Goal: Task Accomplishment & Management: Manage account settings

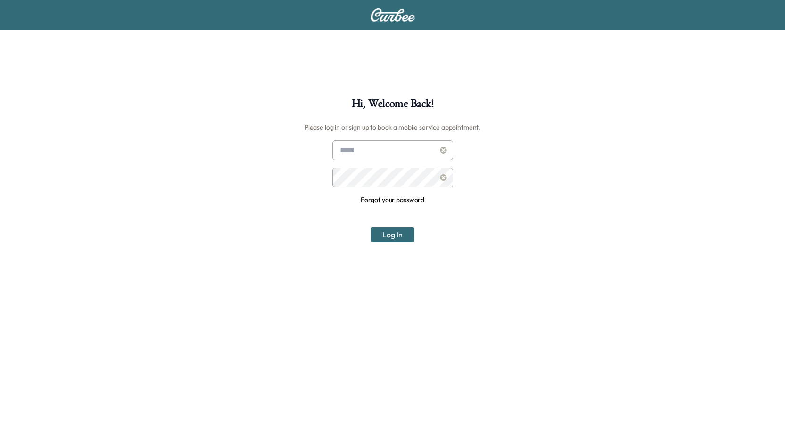
click at [368, 150] on input "text" at bounding box center [392, 150] width 121 height 20
click at [400, 200] on link "Forgot your password" at bounding box center [393, 200] width 64 height 8
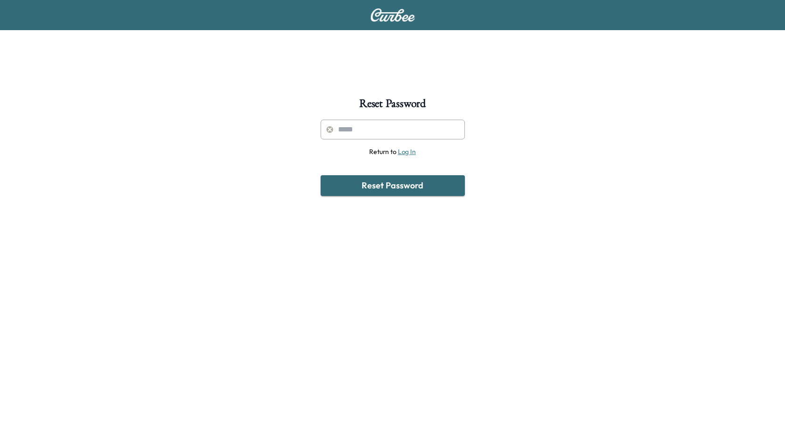
click at [369, 135] on input "text" at bounding box center [393, 130] width 144 height 20
type input "**********"
click at [412, 193] on button "Reset Password" at bounding box center [393, 185] width 144 height 21
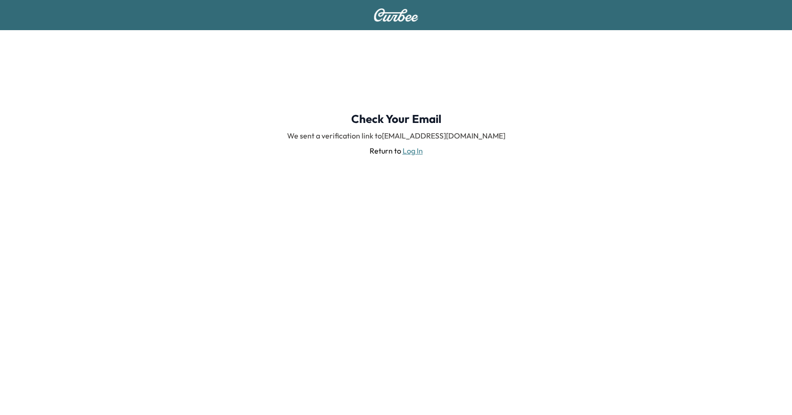
click at [395, 13] on img at bounding box center [395, 14] width 45 height 13
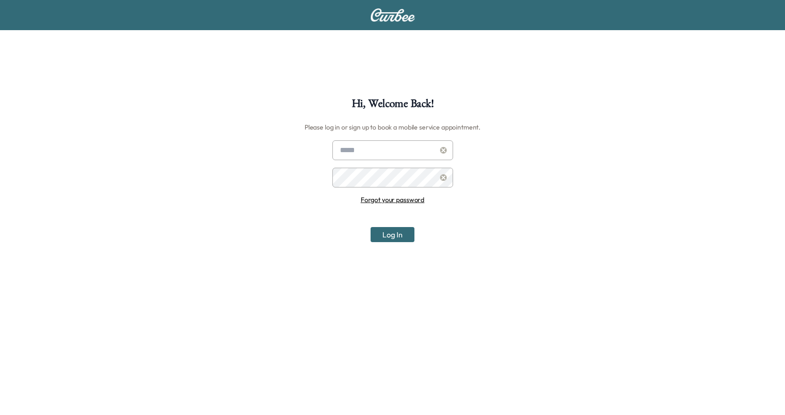
type input "**********"
click at [389, 237] on button "Log In" at bounding box center [393, 234] width 44 height 15
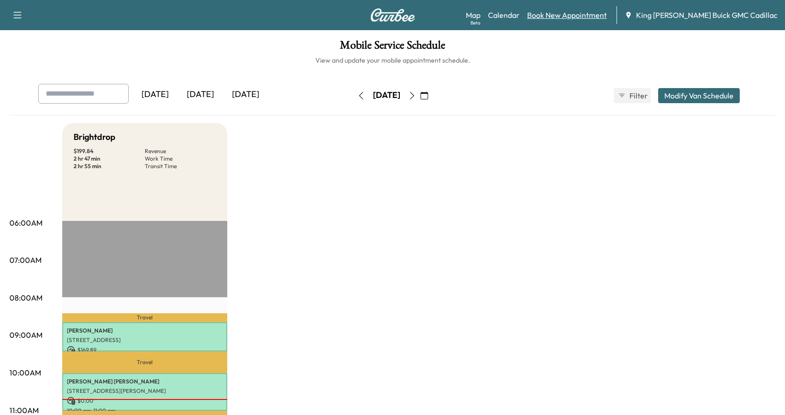
click at [583, 17] on link "Book New Appointment" at bounding box center [567, 14] width 80 height 11
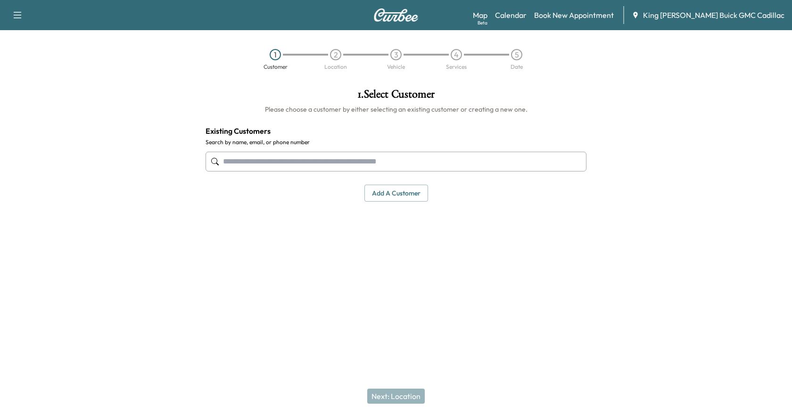
click at [504, 157] on input "text" at bounding box center [396, 162] width 381 height 20
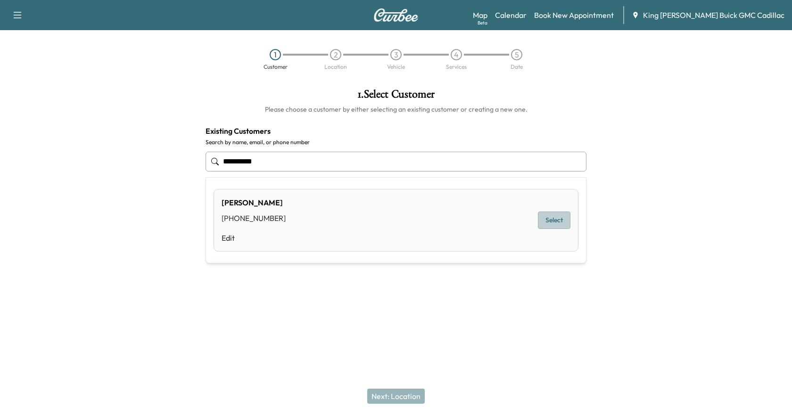
click at [546, 224] on button "Select" at bounding box center [554, 220] width 33 height 17
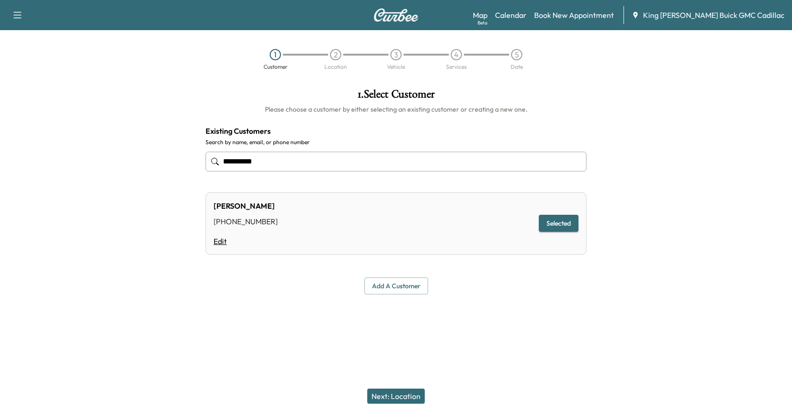
type input "*********"
click at [226, 240] on link "Edit" at bounding box center [246, 241] width 64 height 11
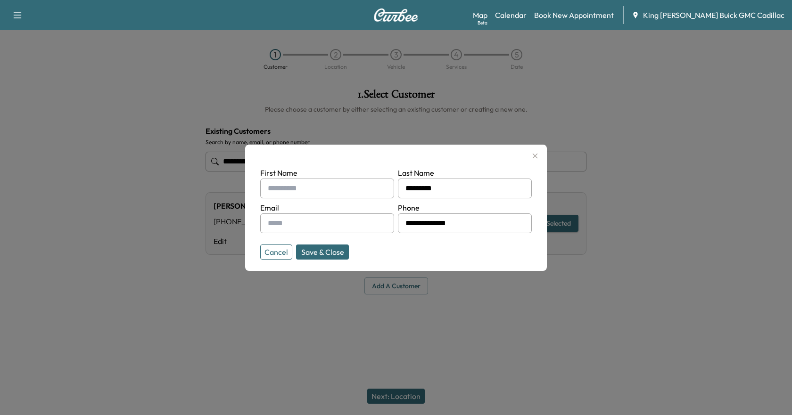
click at [316, 193] on input "text" at bounding box center [327, 189] width 134 height 20
type input "******"
click at [299, 223] on input "text" at bounding box center [327, 224] width 134 height 20
type input "**********"
click at [324, 254] on button "Save & Close" at bounding box center [322, 252] width 53 height 15
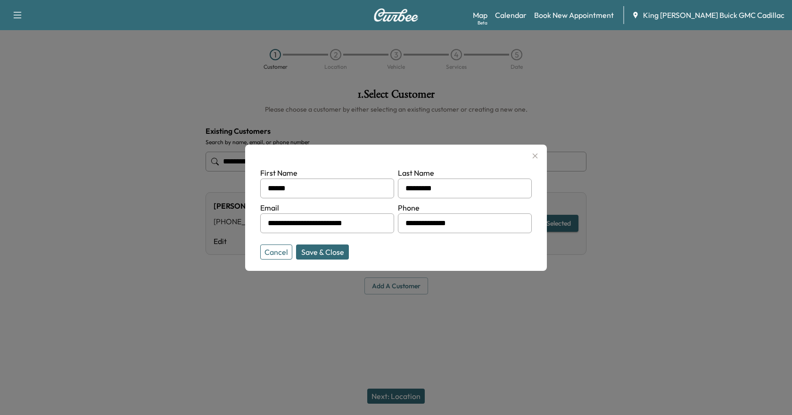
type input "**********"
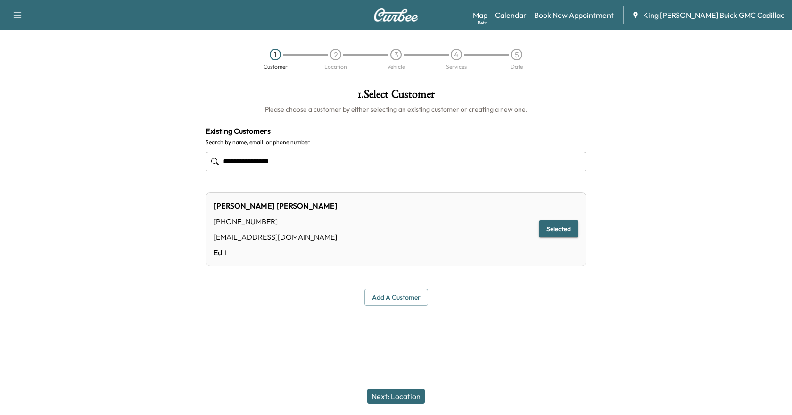
click at [405, 403] on button "Next: Location" at bounding box center [396, 396] width 58 height 15
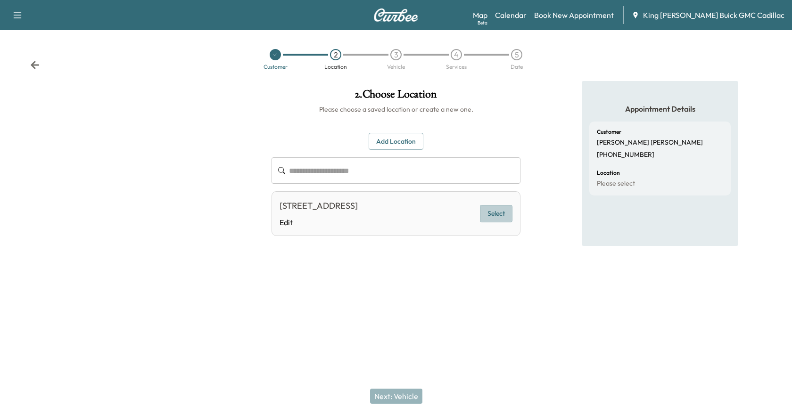
click at [487, 216] on button "Select" at bounding box center [496, 213] width 33 height 17
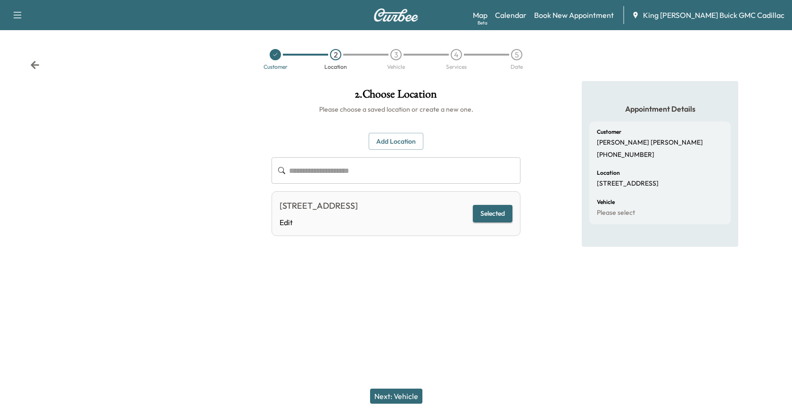
click at [415, 397] on button "Next: Vehicle" at bounding box center [396, 396] width 52 height 15
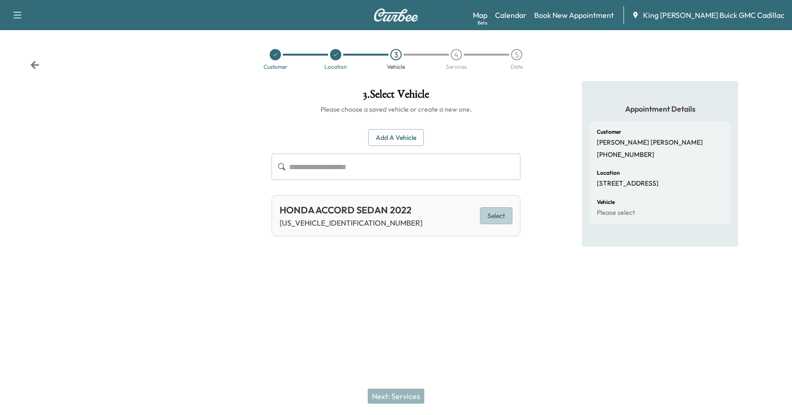
click at [491, 220] on button "Select" at bounding box center [496, 215] width 33 height 17
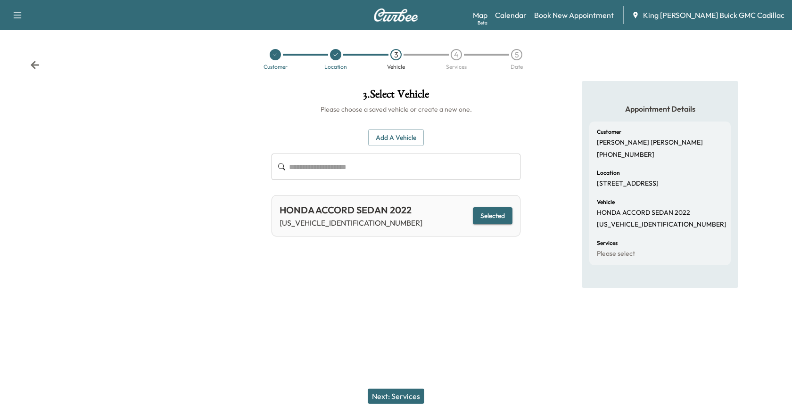
click at [408, 397] on button "Next: Services" at bounding box center [396, 396] width 57 height 15
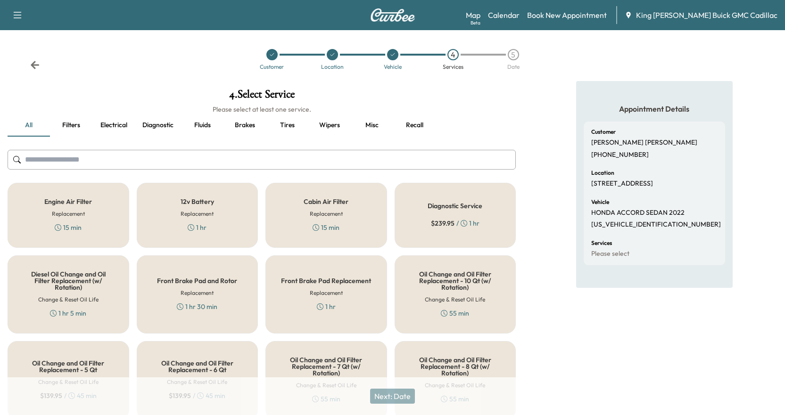
click at [61, 126] on button "Filters" at bounding box center [71, 125] width 42 height 23
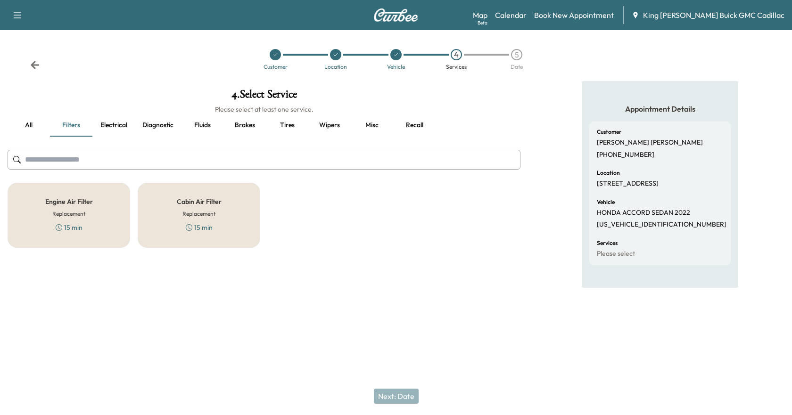
click at [106, 121] on button "Electrical" at bounding box center [113, 125] width 42 height 23
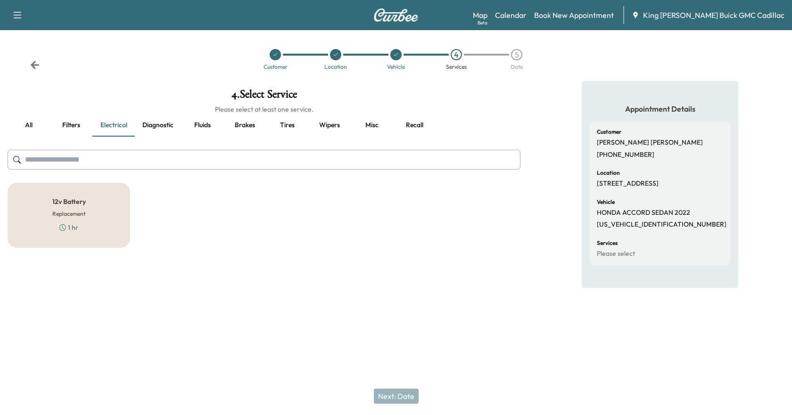
click at [157, 121] on button "Diagnostic" at bounding box center [158, 125] width 46 height 23
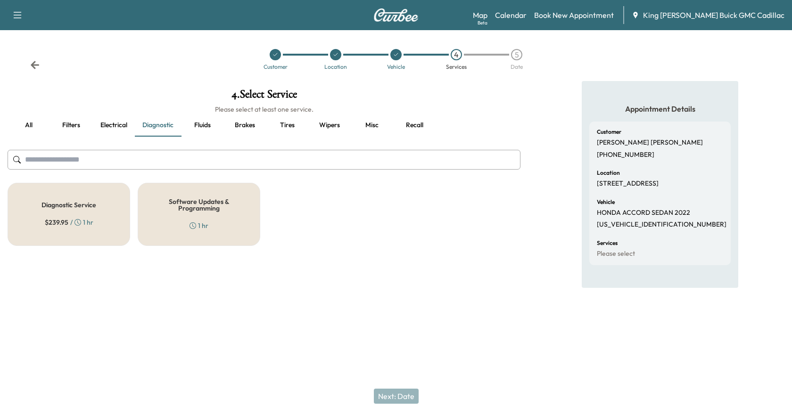
click at [202, 124] on button "Fluids" at bounding box center [202, 125] width 42 height 23
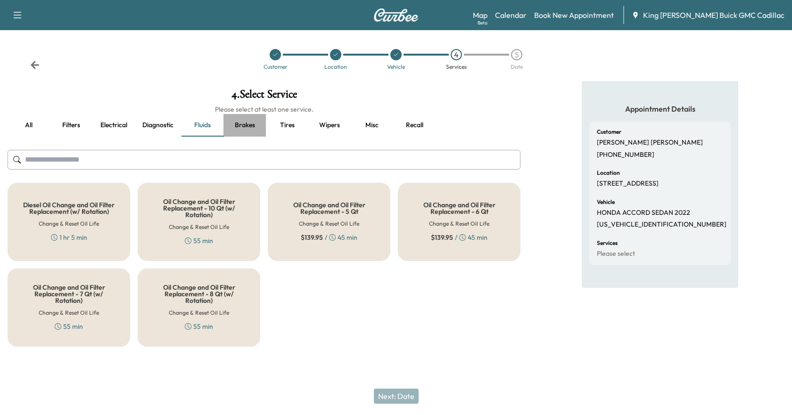
click at [254, 131] on button "Brakes" at bounding box center [244, 125] width 42 height 23
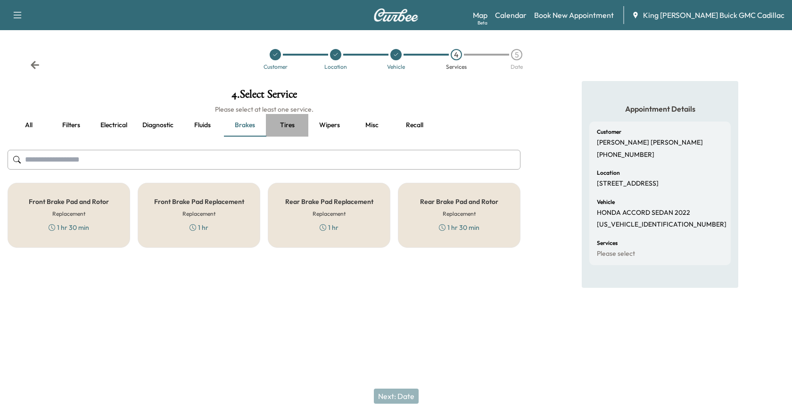
click at [286, 129] on button "Tires" at bounding box center [287, 125] width 42 height 23
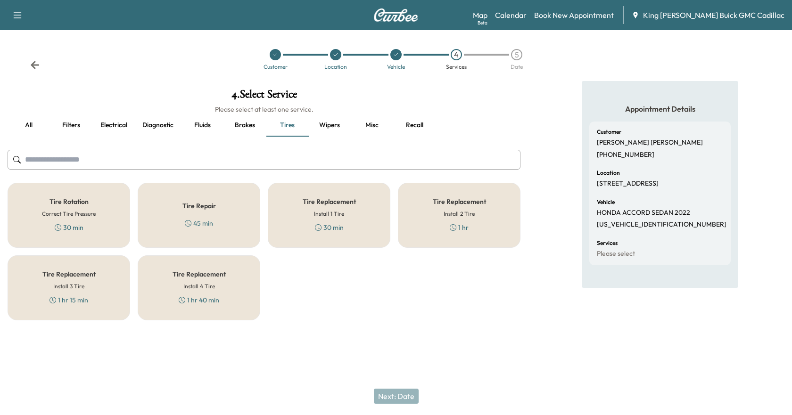
click at [337, 130] on button "Wipers" at bounding box center [329, 125] width 42 height 23
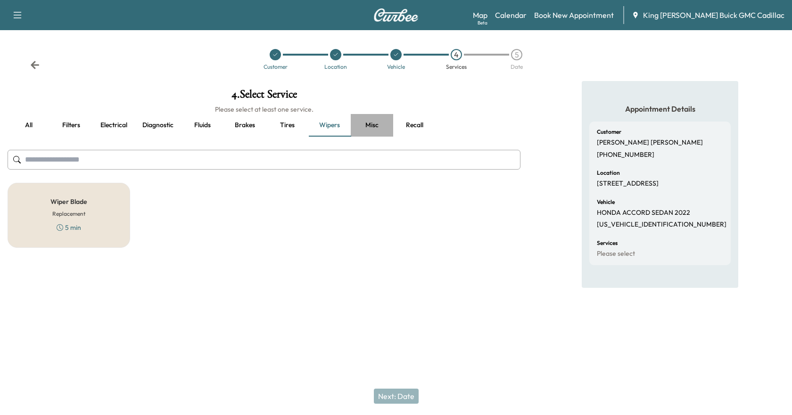
click at [380, 127] on button "Misc" at bounding box center [372, 125] width 42 height 23
click at [422, 126] on button "Recall" at bounding box center [414, 125] width 42 height 23
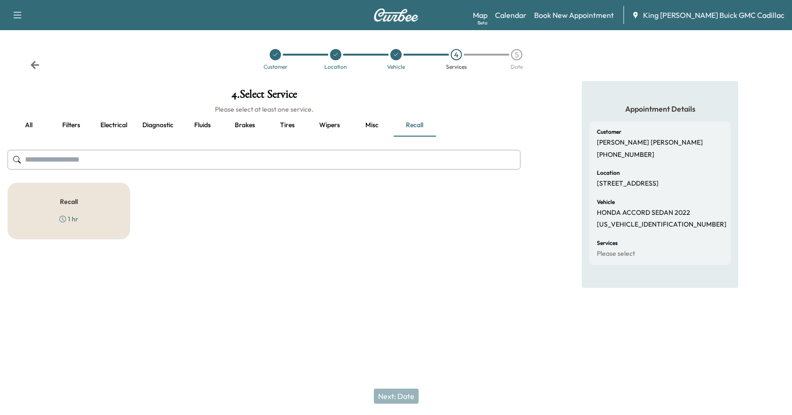
click at [29, 123] on button "all" at bounding box center [29, 125] width 42 height 23
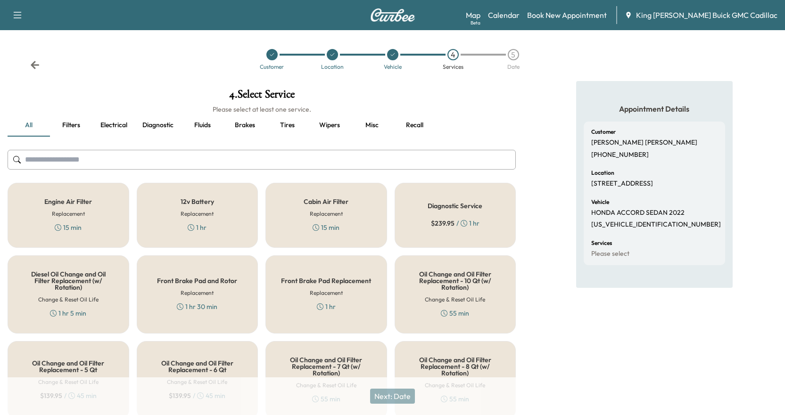
click at [195, 222] on div "12v Battery Replacement 1 hr" at bounding box center [198, 215] width 122 height 65
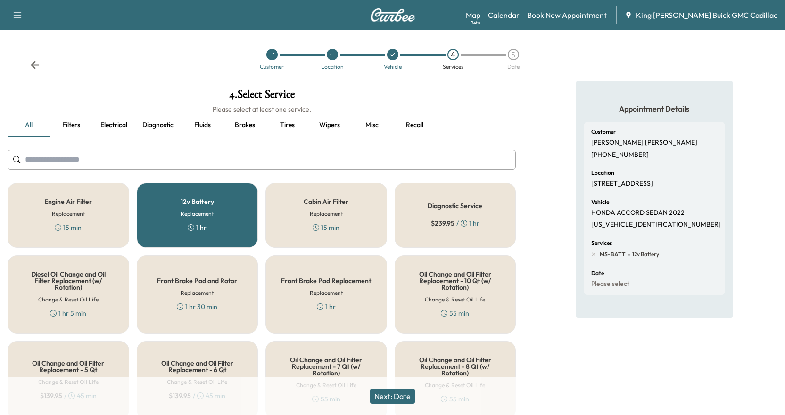
click at [388, 402] on button "Next: Date" at bounding box center [392, 396] width 45 height 15
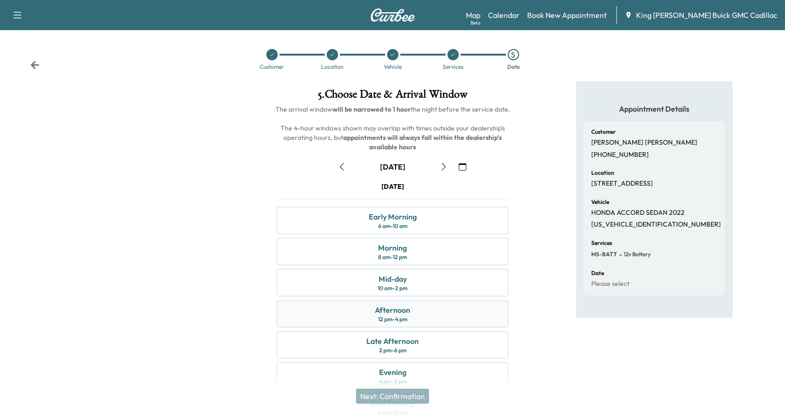
scroll to position [47, 0]
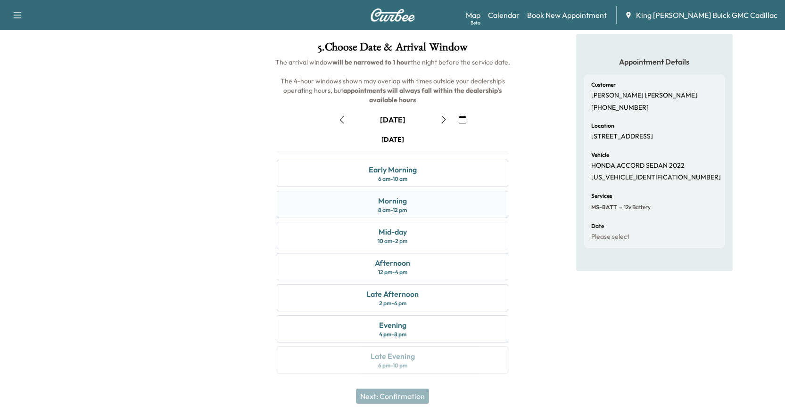
click at [378, 213] on div "8 am - 12 pm" at bounding box center [392, 211] width 29 height 8
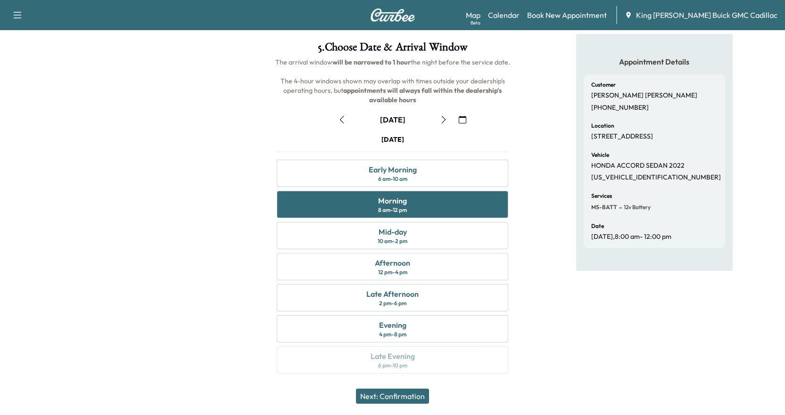
click at [398, 398] on button "Next: Confirmation" at bounding box center [392, 396] width 73 height 15
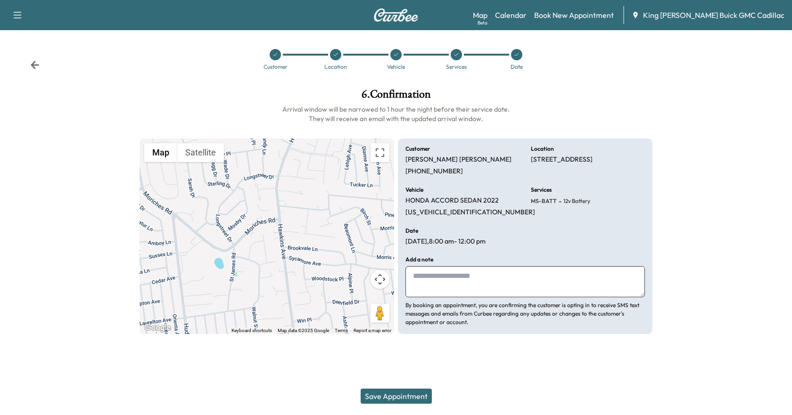
click at [398, 398] on button "Save Appointment" at bounding box center [396, 396] width 71 height 15
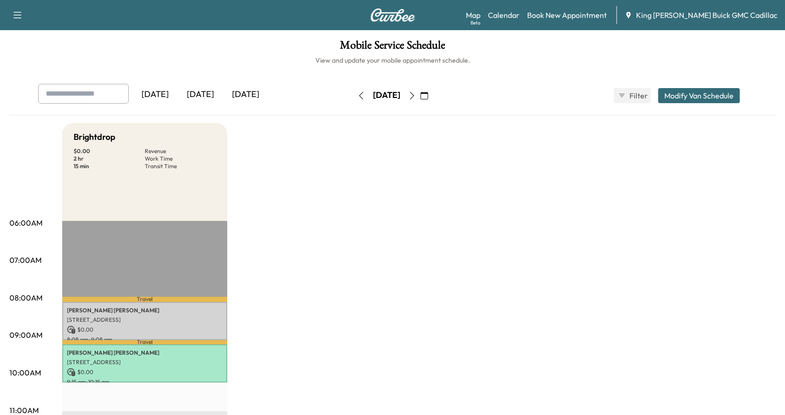
click at [432, 99] on button "button" at bounding box center [424, 95] width 16 height 15
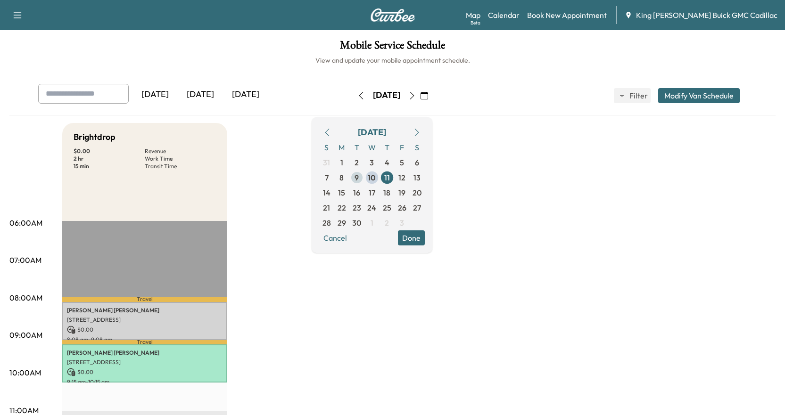
click at [359, 182] on span "9" at bounding box center [357, 177] width 4 height 11
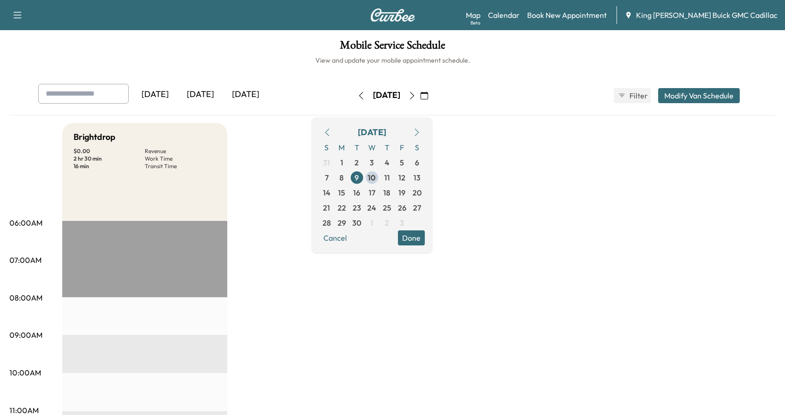
click at [416, 98] on icon "button" at bounding box center [412, 96] width 8 height 8
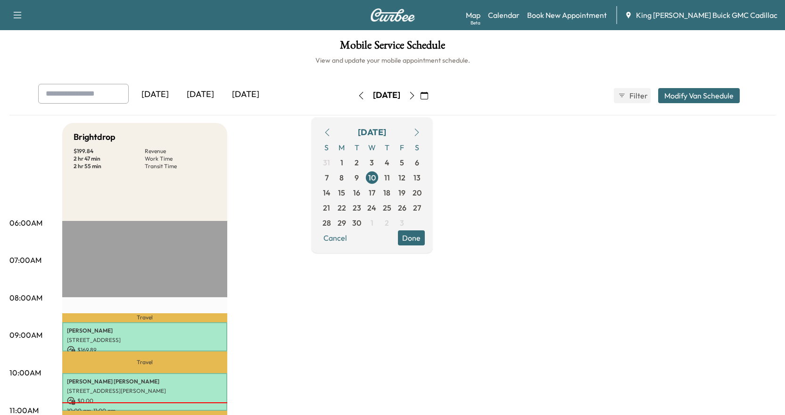
drag, startPoint x: 450, startPoint y: 238, endPoint x: 323, endPoint y: 256, distance: 128.6
click at [425, 237] on button "Done" at bounding box center [411, 238] width 27 height 15
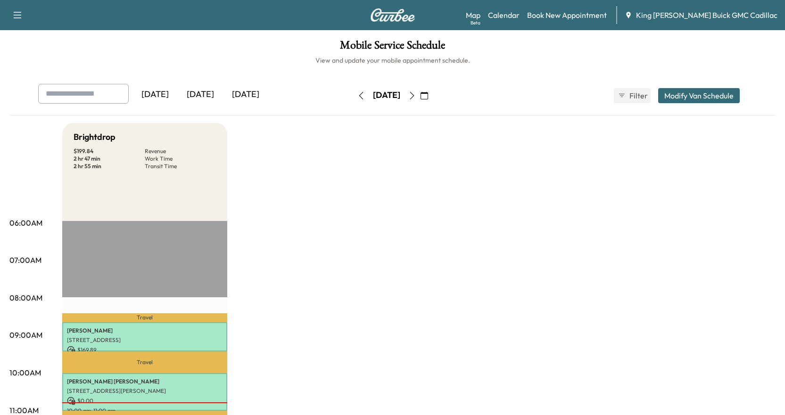
click at [420, 99] on button "button" at bounding box center [412, 95] width 16 height 15
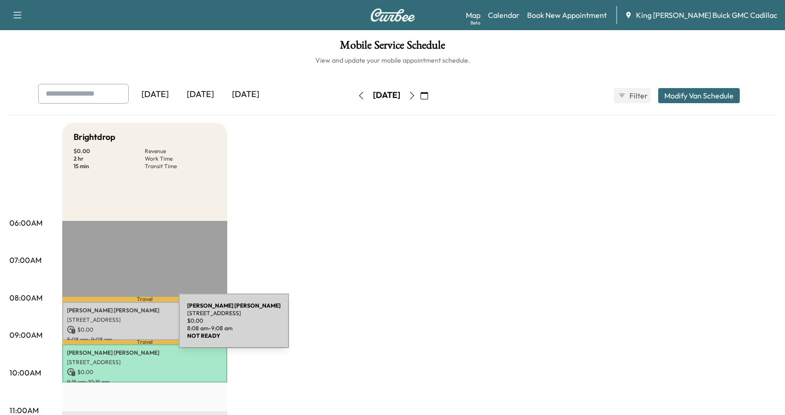
click at [108, 327] on p "$ 0.00" at bounding box center [145, 330] width 156 height 8
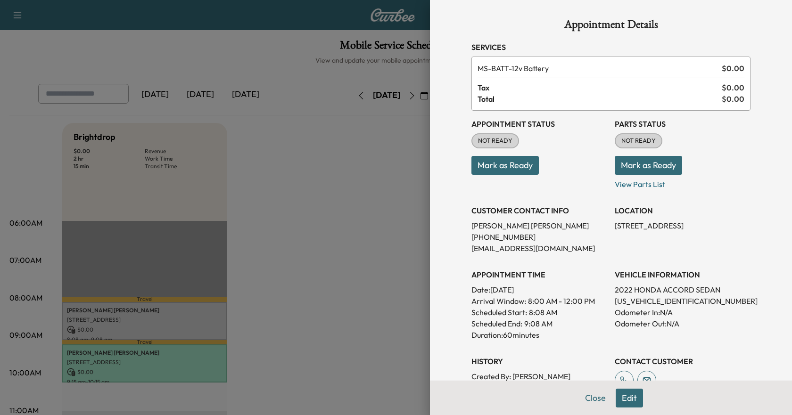
scroll to position [94, 0]
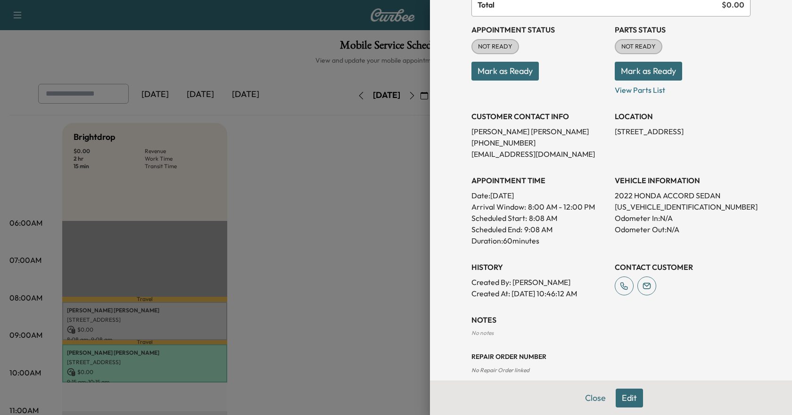
click at [616, 396] on button "Edit" at bounding box center [629, 398] width 27 height 19
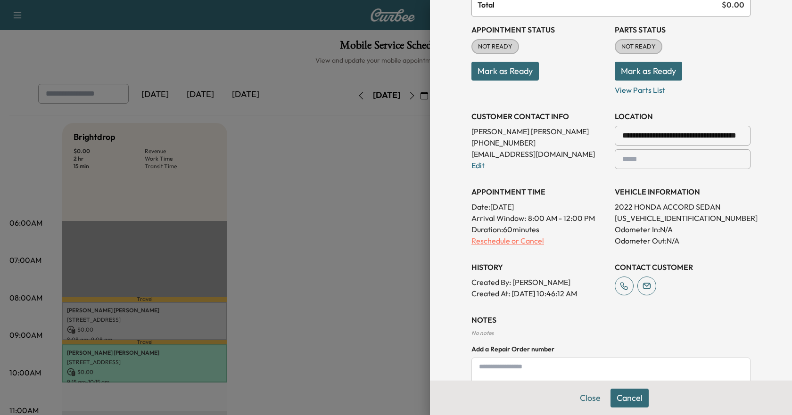
click at [519, 245] on p "Reschedule or Cancel" at bounding box center [539, 240] width 136 height 11
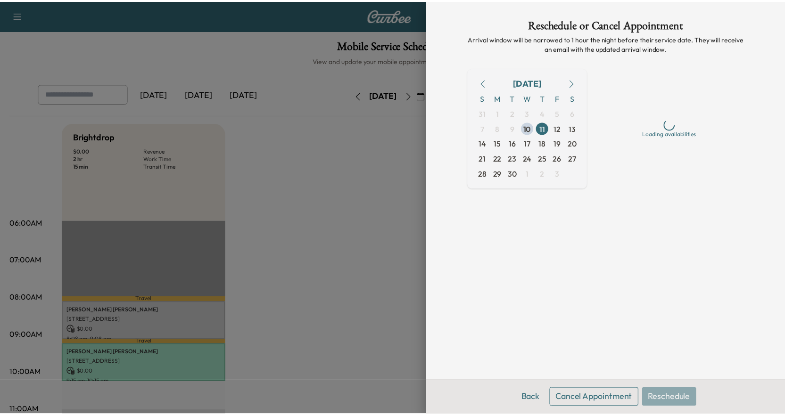
scroll to position [0, 0]
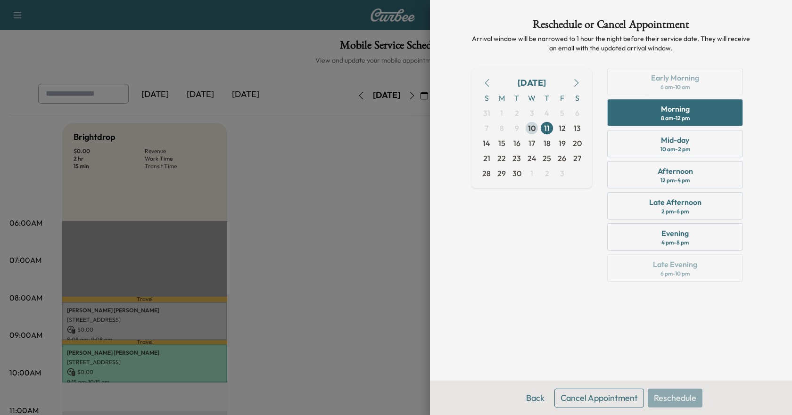
click at [528, 132] on span "10" at bounding box center [532, 128] width 8 height 11
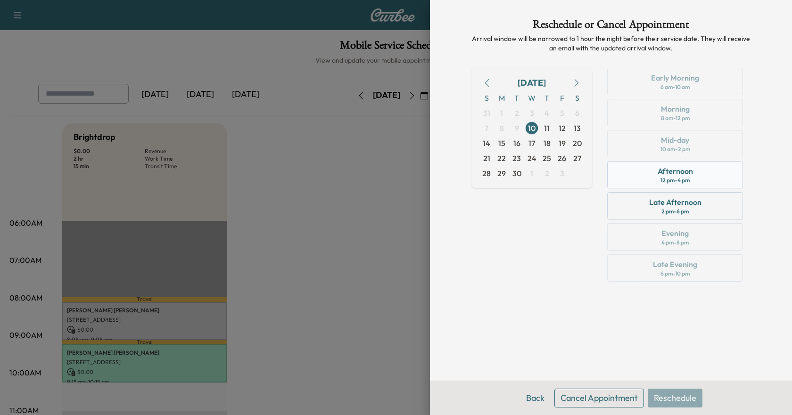
click at [706, 174] on div "Afternoon 12 pm - 4 pm" at bounding box center [675, 174] width 136 height 27
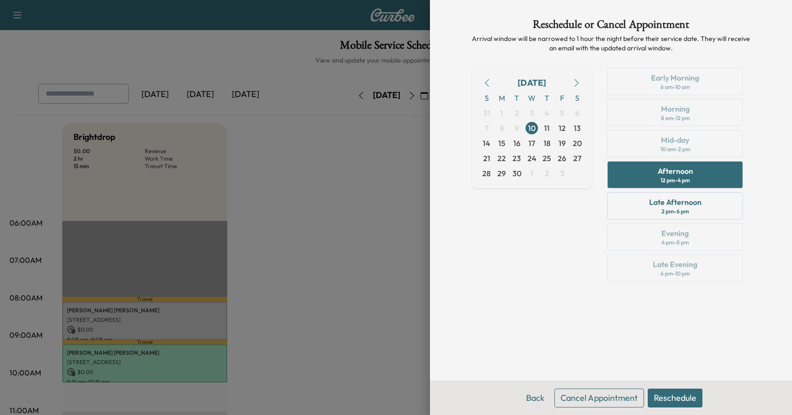
click at [664, 397] on button "Reschedule" at bounding box center [675, 398] width 55 height 19
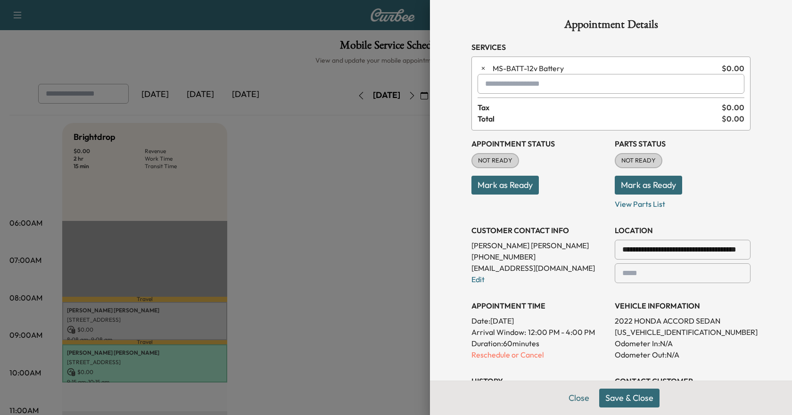
click at [612, 399] on button "Save & Close" at bounding box center [629, 398] width 60 height 19
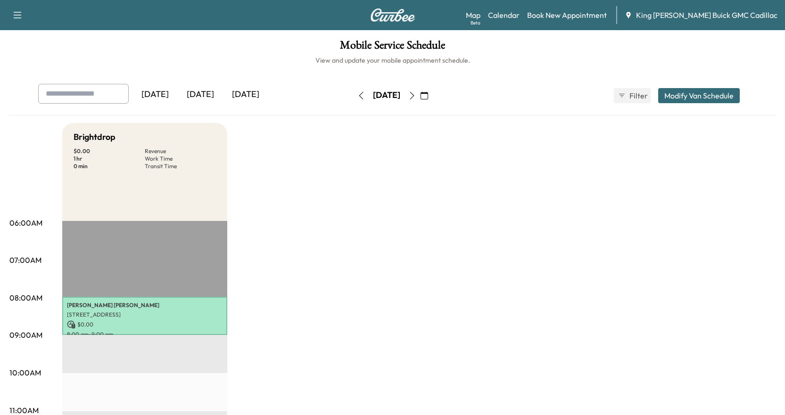
click at [357, 98] on icon "button" at bounding box center [361, 96] width 8 height 8
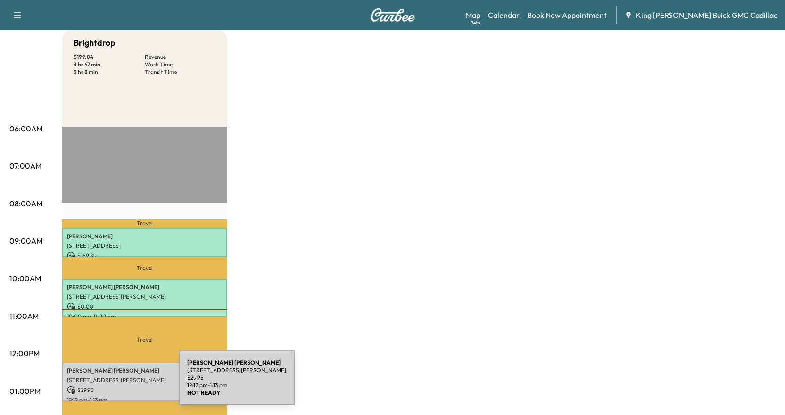
scroll to position [189, 0]
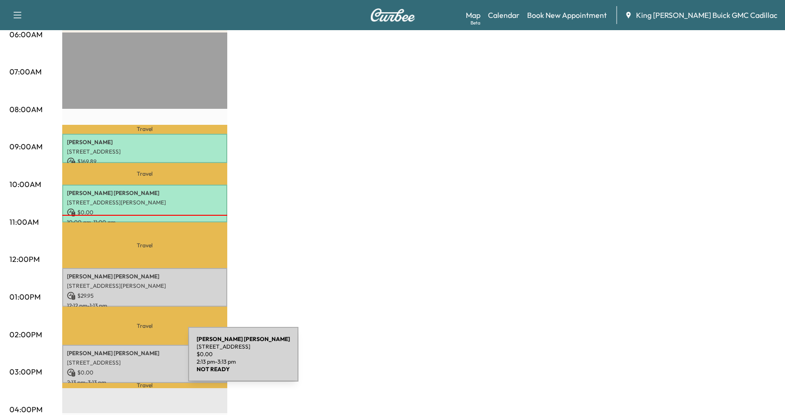
click at [117, 360] on p "[STREET_ADDRESS]" at bounding box center [145, 363] width 156 height 8
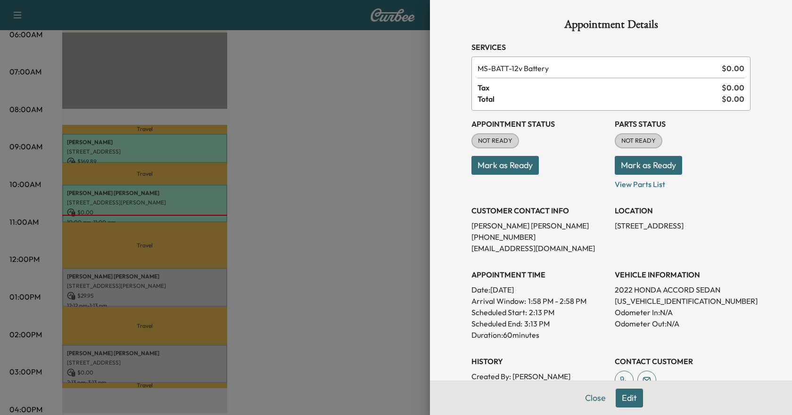
click at [653, 161] on button "Mark as Ready" at bounding box center [648, 165] width 67 height 19
click at [507, 165] on button "Mark as Ready" at bounding box center [504, 165] width 67 height 19
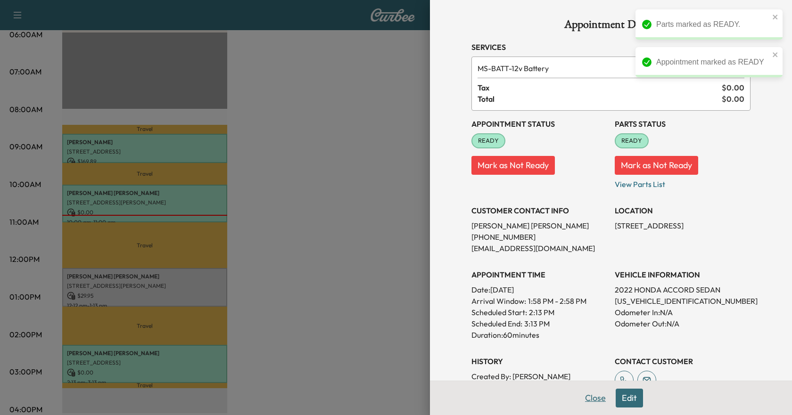
click at [579, 395] on button "Close" at bounding box center [595, 398] width 33 height 19
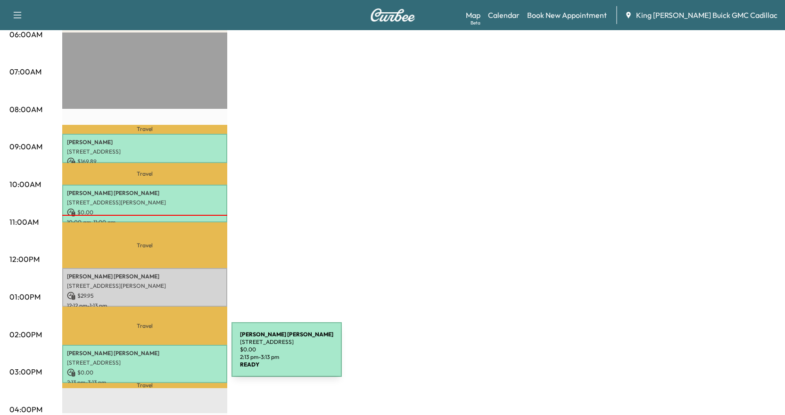
click at [161, 359] on p "[STREET_ADDRESS]" at bounding box center [145, 363] width 156 height 8
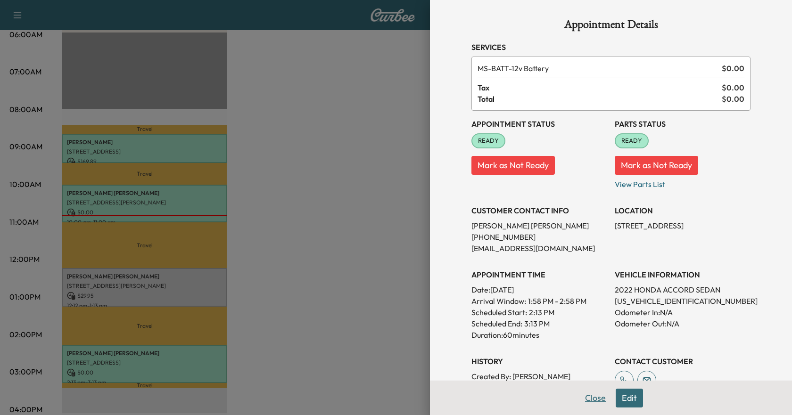
click at [585, 404] on button "Close" at bounding box center [595, 398] width 33 height 19
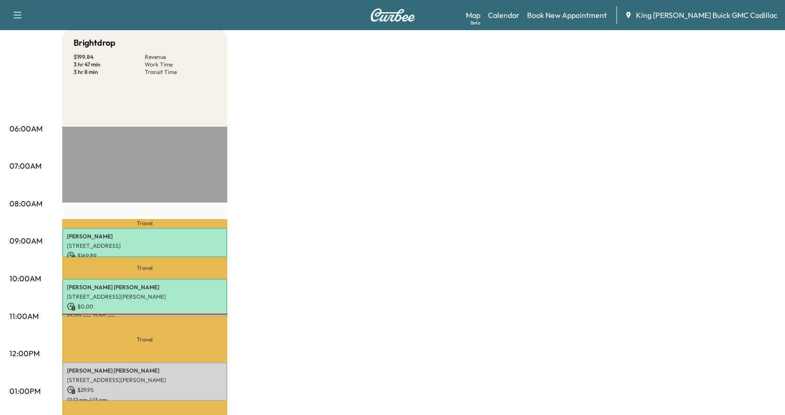
scroll to position [0, 0]
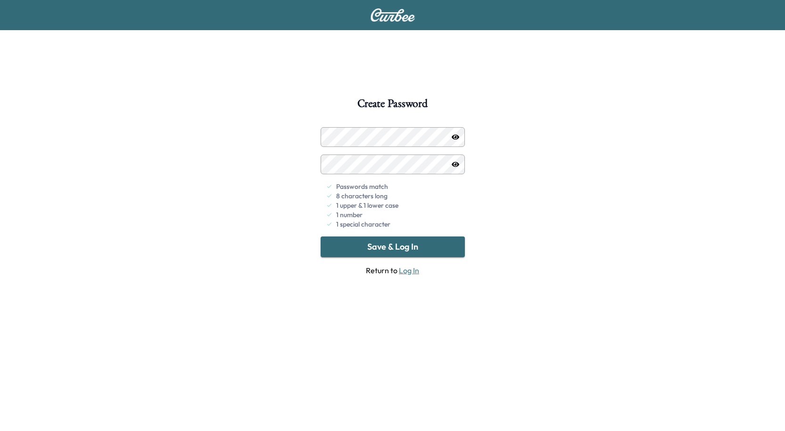
click at [378, 249] on button "Save & Log In" at bounding box center [393, 247] width 144 height 21
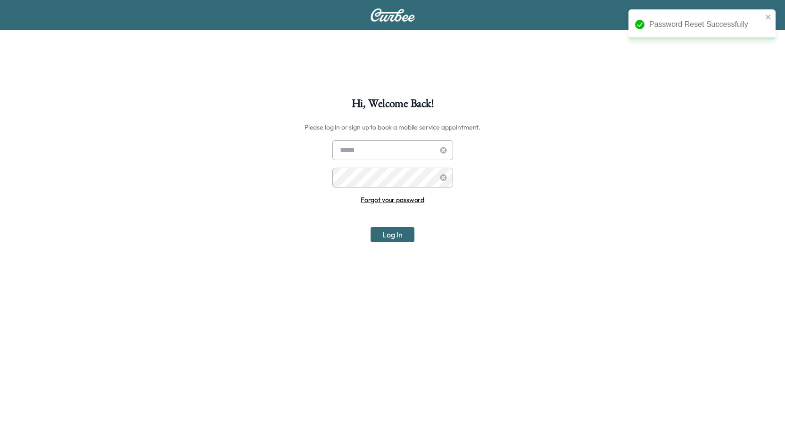
type input "**********"
click at [391, 234] on button "Log In" at bounding box center [393, 234] width 44 height 15
